Goal: Find specific page/section: Find specific page/section

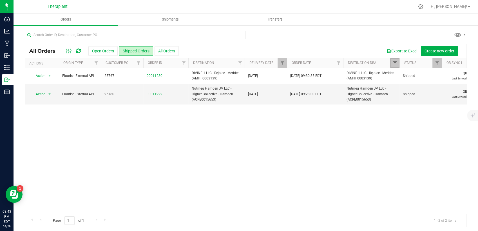
click at [392, 64] on span "Filter" at bounding box center [394, 63] width 5 height 5
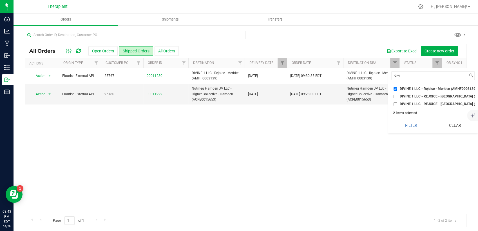
drag, startPoint x: 453, startPoint y: 132, endPoint x: 446, endPoint y: 128, distance: 7.4
click at [453, 131] on button "Clear" at bounding box center [455, 125] width 40 height 12
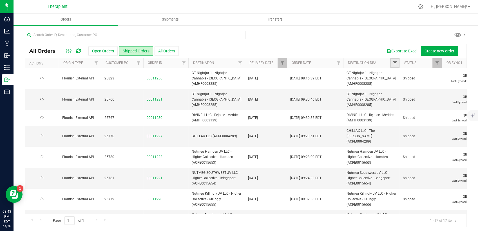
click at [396, 64] on span "Filter" at bounding box center [394, 63] width 5 height 5
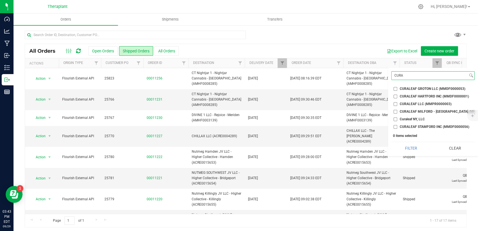
type input "CURA"
click at [418, 110] on span "CURALEAF MILFORD - [GEOGRAPHIC_DATA] (MMDF0000018)" at bounding box center [448, 111] width 96 height 3
click at [397, 110] on input "CURALEAF MILFORD - [GEOGRAPHIC_DATA] (MMDF0000018)" at bounding box center [395, 112] width 4 height 4
checkbox input "true"
click at [410, 152] on button "Filter" at bounding box center [411, 148] width 40 height 12
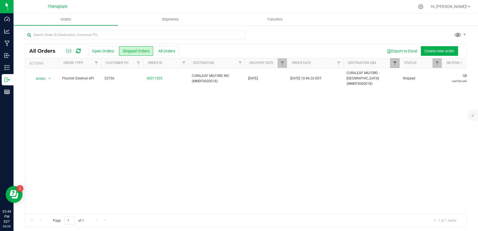
click at [394, 64] on span "Filter" at bounding box center [394, 63] width 5 height 5
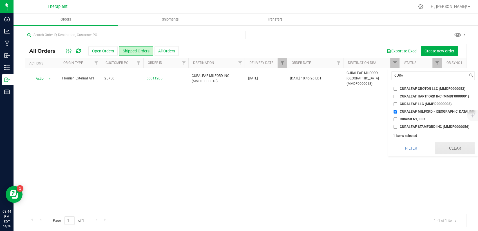
click at [459, 154] on button "Clear" at bounding box center [455, 148] width 40 height 12
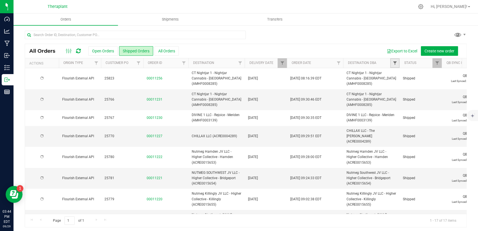
click at [394, 62] on span "Filter" at bounding box center [394, 63] width 5 height 5
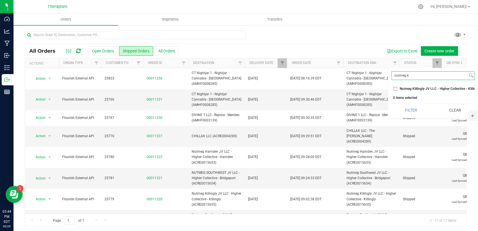
type input "nutmeg k"
click at [414, 91] on li "Nutmeg Killingly JV LLC - Higher Collective - Killingly (ACRE0015655)" at bounding box center [432, 89] width 83 height 6
click at [414, 89] on span "Nutmeg Killingly JV LLC - Higher Collective - Killingly (ACRE0015655)" at bounding box center [453, 88] width 106 height 3
click at [397, 89] on input "Nutmeg Killingly JV LLC - Higher Collective - Killingly (ACRE0015655)" at bounding box center [395, 89] width 4 height 4
click at [412, 114] on button "Filter" at bounding box center [411, 110] width 40 height 12
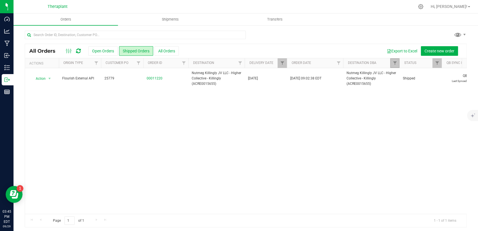
click at [392, 62] on link "Filter" at bounding box center [394, 63] width 9 height 10
click at [455, 116] on button "Clear" at bounding box center [455, 110] width 40 height 12
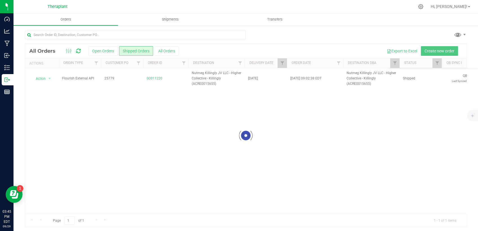
checkbox input "false"
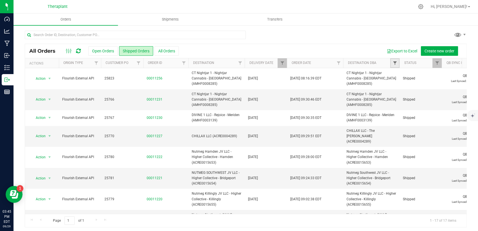
click at [396, 63] on span "Filter" at bounding box center [394, 63] width 5 height 5
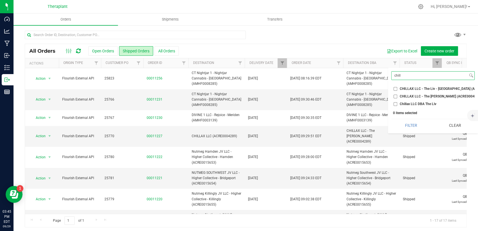
type input "chill"
click at [427, 96] on span "CHILLAX LLC - The [PERSON_NAME] (ACRE0004289)" at bounding box center [441, 96] width 82 height 3
click at [397, 96] on input "CHILLAX LLC - The [PERSON_NAME] (ACRE0004289)" at bounding box center [395, 97] width 4 height 4
click at [417, 130] on button "Filter" at bounding box center [411, 125] width 40 height 12
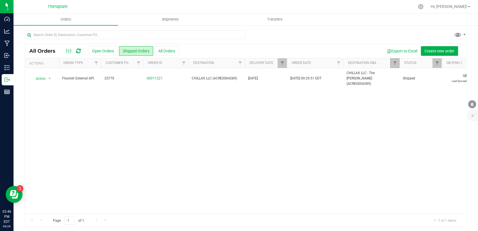
click at [393, 67] on link "Filter" at bounding box center [394, 63] width 9 height 10
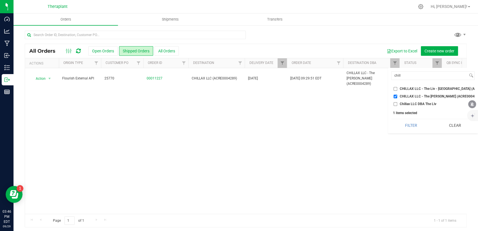
drag, startPoint x: 450, startPoint y: 130, endPoint x: 445, endPoint y: 122, distance: 9.5
click at [450, 130] on button "Clear" at bounding box center [455, 125] width 40 height 12
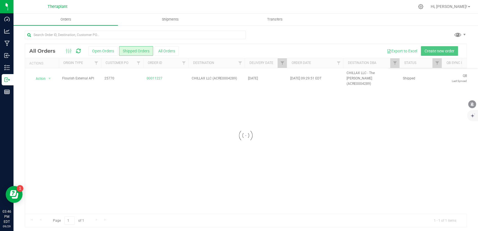
checkbox input "false"
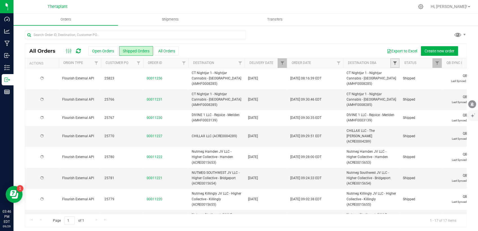
click at [394, 62] on span "Filter" at bounding box center [394, 63] width 5 height 5
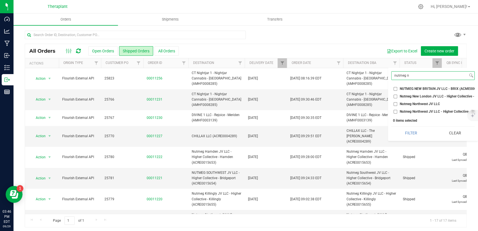
type input "nutmeg n"
click at [408, 111] on span "Nutmeg Northwest JV LLC - Higher Collective - [GEOGRAPHIC_DATA] (ACRE0015662)" at bounding box center [465, 111] width 130 height 3
click at [397, 111] on input "Nutmeg Northwest JV LLC - Higher Collective - [GEOGRAPHIC_DATA] (ACRE0015662)" at bounding box center [395, 112] width 4 height 4
checkbox input "true"
click at [409, 135] on button "Filter" at bounding box center [411, 133] width 40 height 12
